Goal: Transaction & Acquisition: Obtain resource

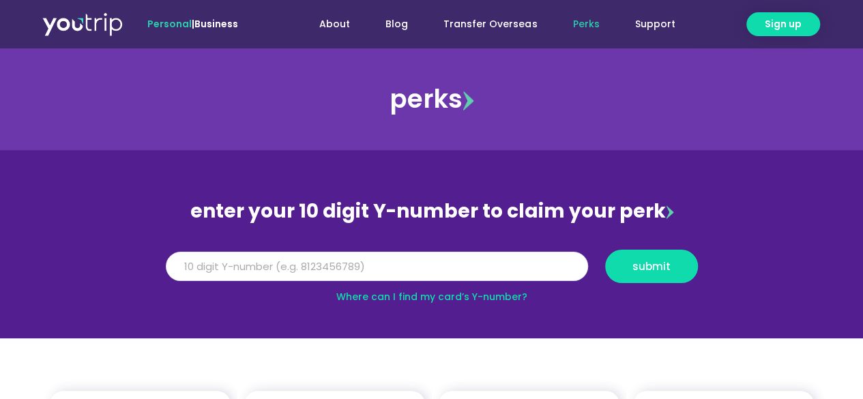
click at [394, 267] on input "Y Number" at bounding box center [377, 267] width 422 height 30
click at [401, 290] on link "Where can I find my card’s Y-number?" at bounding box center [431, 297] width 191 height 14
click at [264, 264] on input "Y Number" at bounding box center [377, 267] width 422 height 30
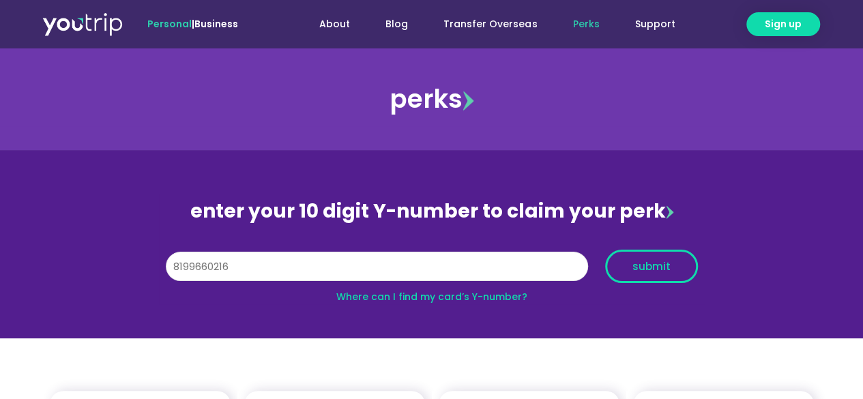
type input "8199660216"
click at [639, 267] on span "submit" at bounding box center [651, 266] width 38 height 10
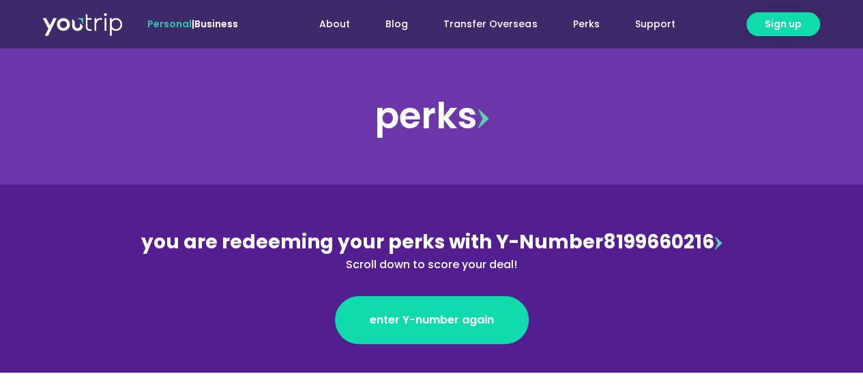
click at [280, 295] on div "enter Y-number again" at bounding box center [432, 308] width 592 height 71
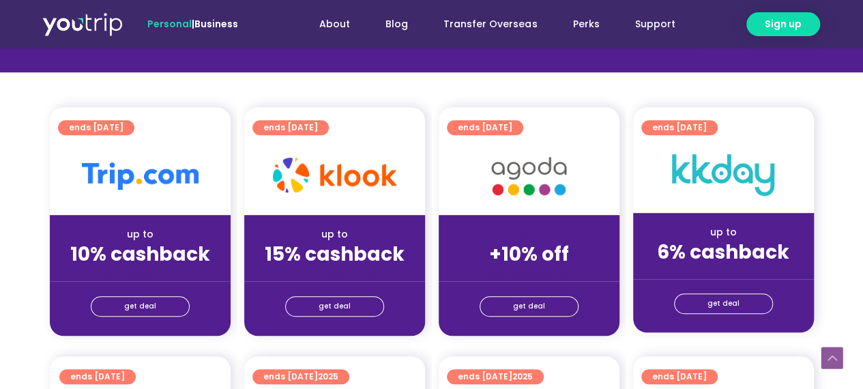
scroll to position [318, 0]
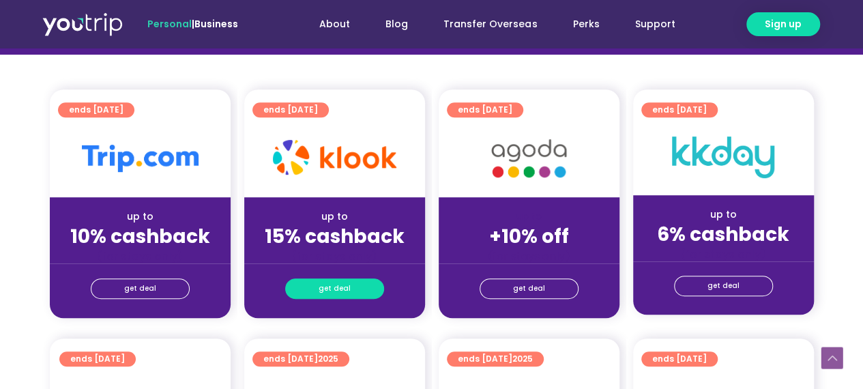
click at [336, 294] on span "get deal" at bounding box center [335, 288] width 32 height 19
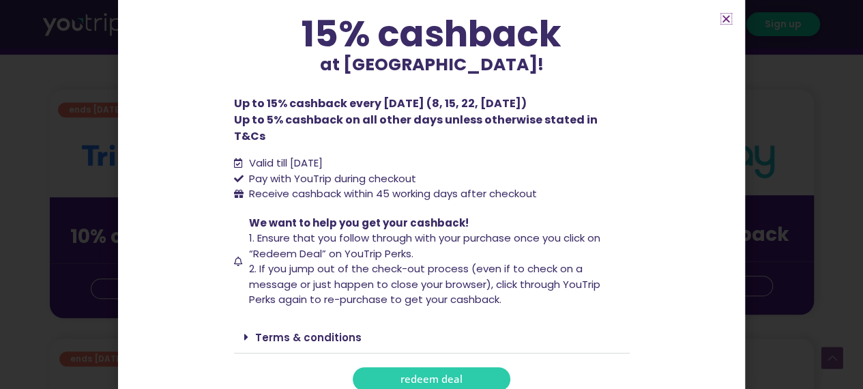
scroll to position [115, 0]
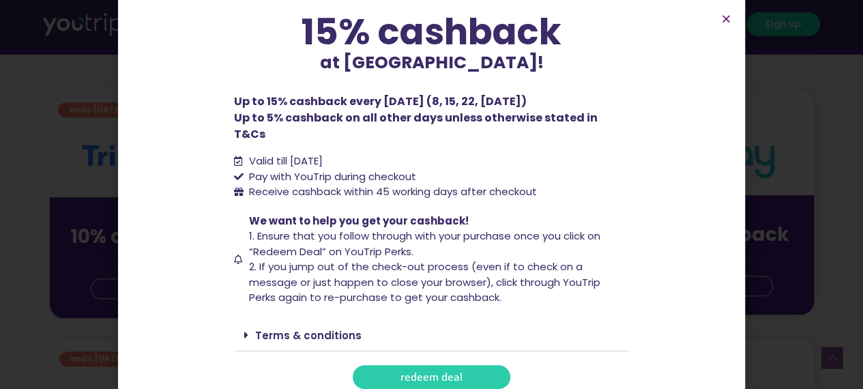
click at [435, 372] on span "redeem deal" at bounding box center [431, 377] width 62 height 10
